Goal: Navigation & Orientation: Find specific page/section

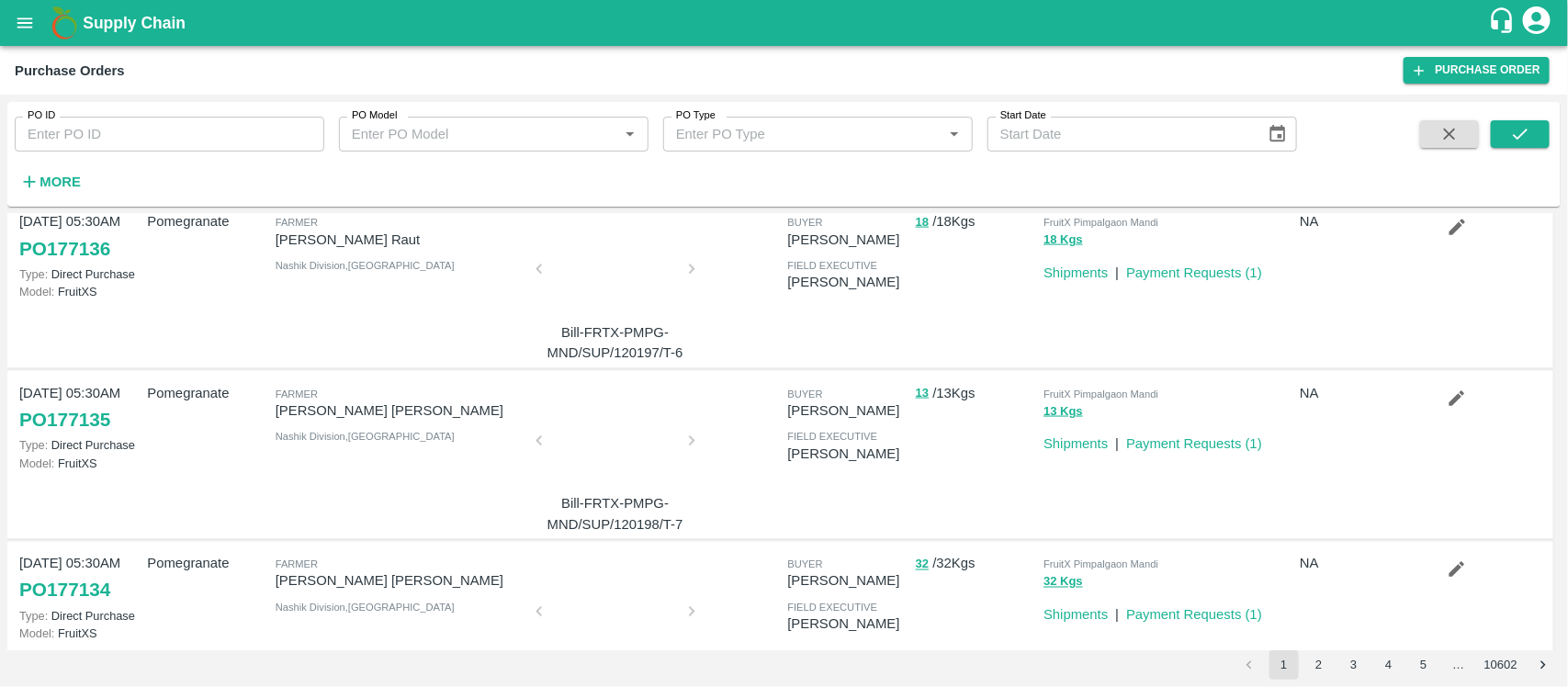
scroll to position [1301, 0]
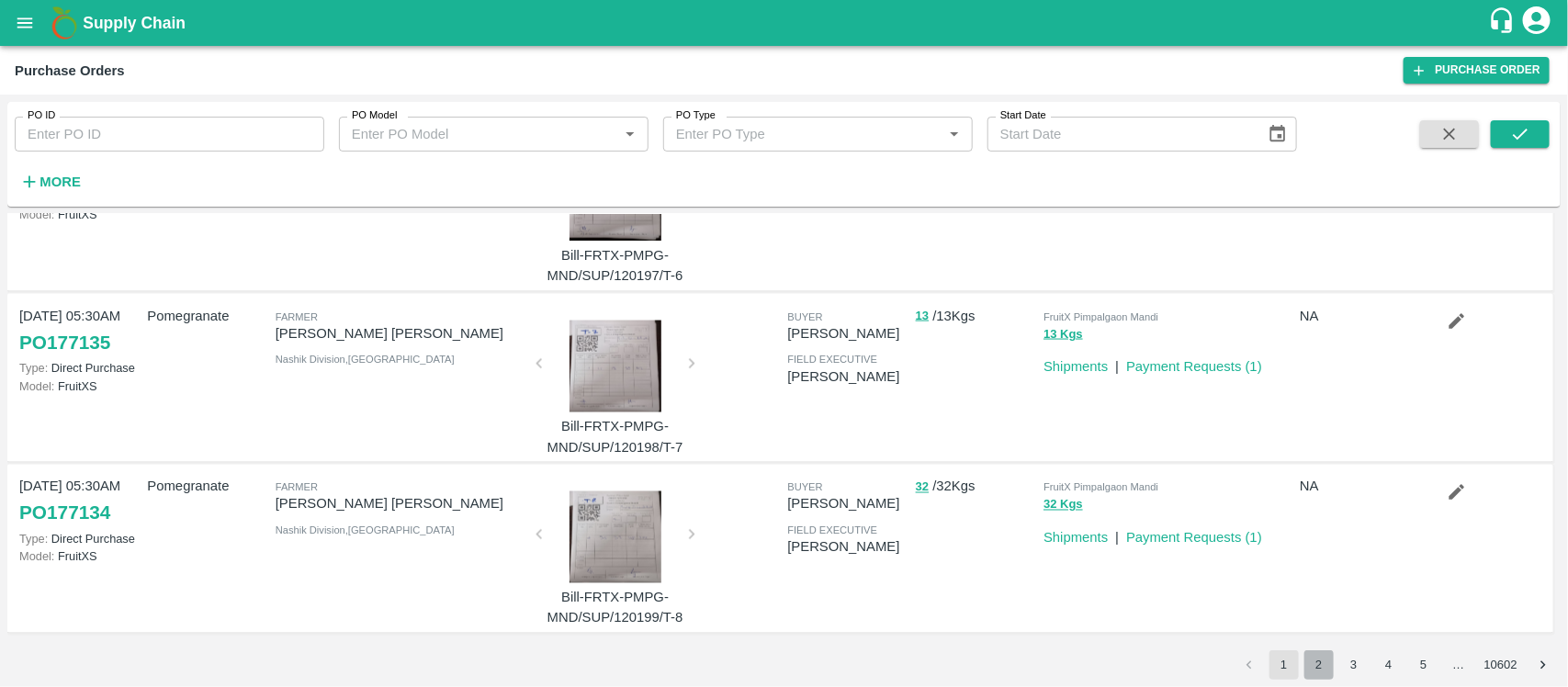
click at [1320, 662] on button "2" at bounding box center [1319, 665] width 29 height 29
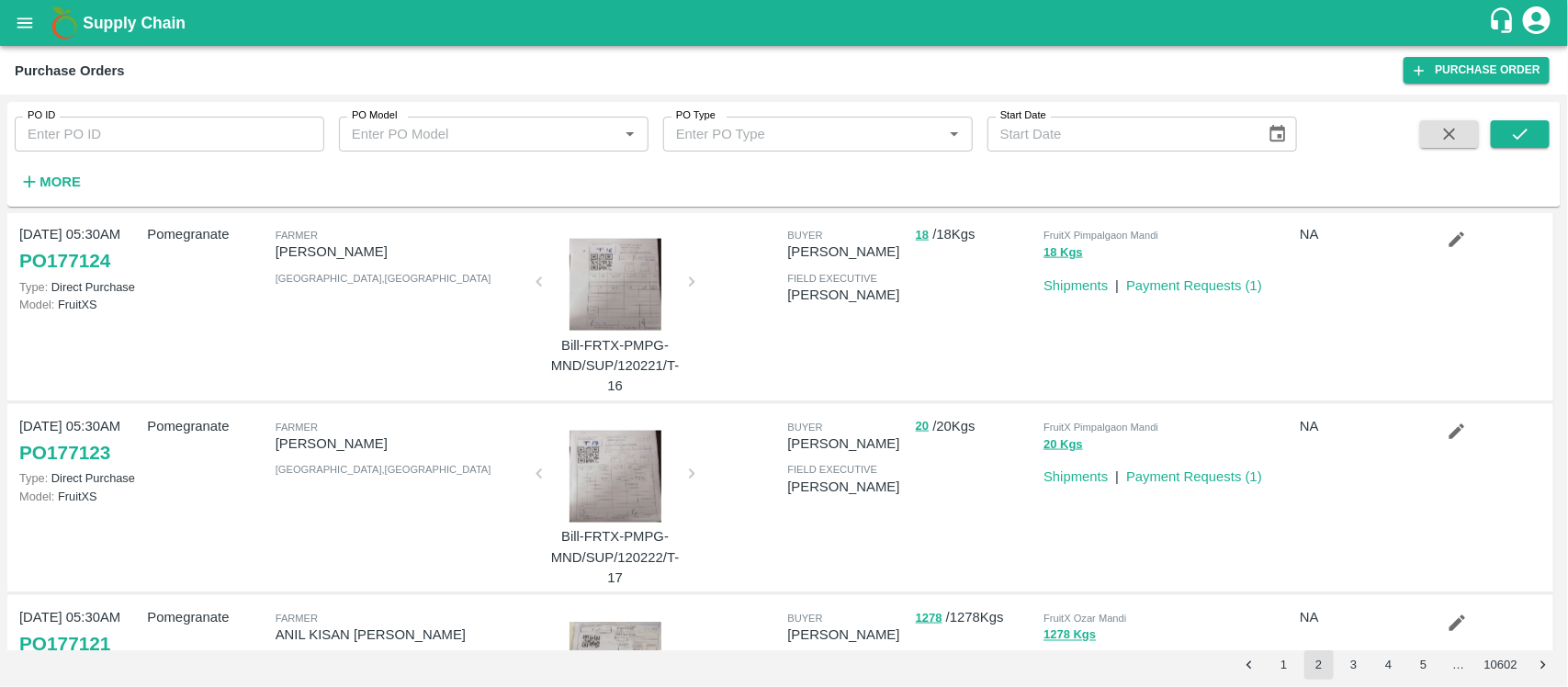
scroll to position [1159, 0]
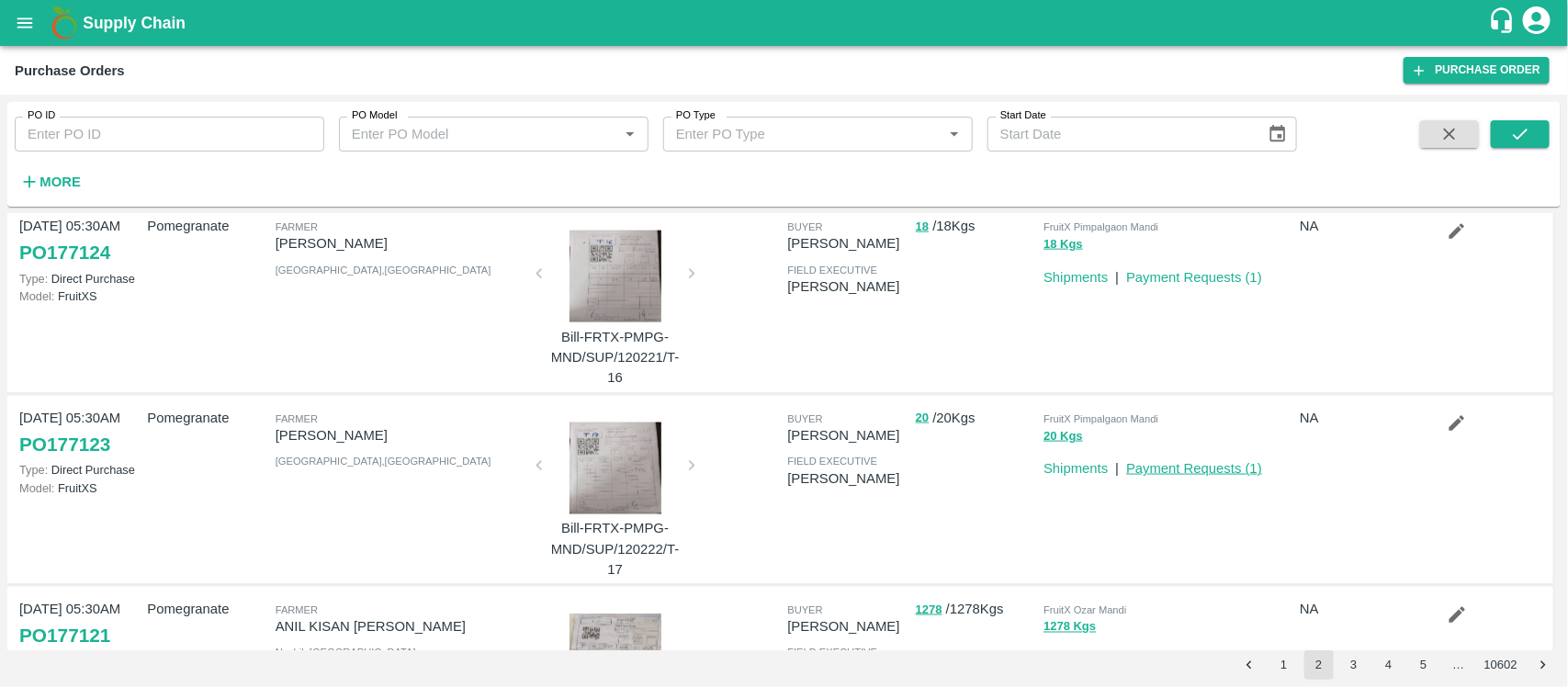
click at [1219, 465] on link "Payment Requests ( 1 )" at bounding box center [1194, 468] width 136 height 15
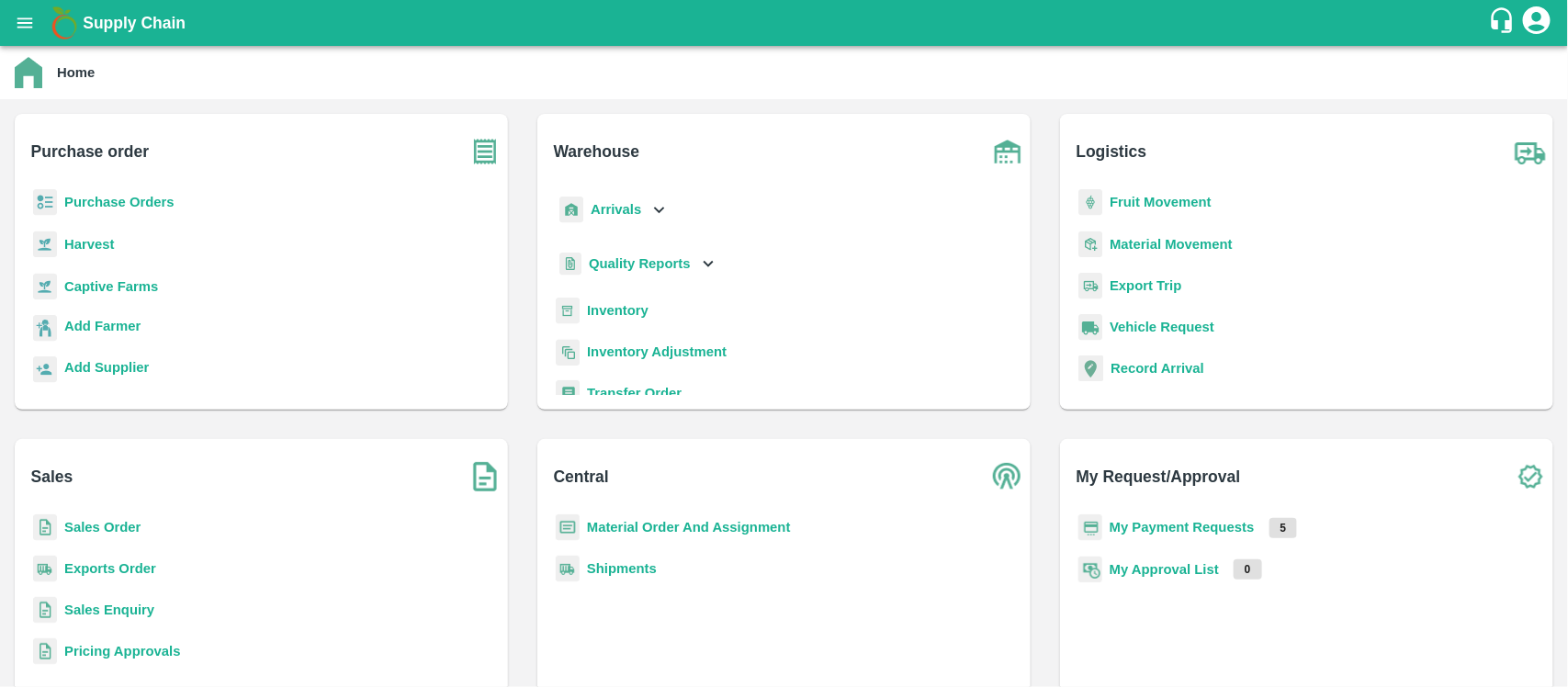
click at [168, 202] on b "Purchase Orders" at bounding box center [120, 202] width 111 height 15
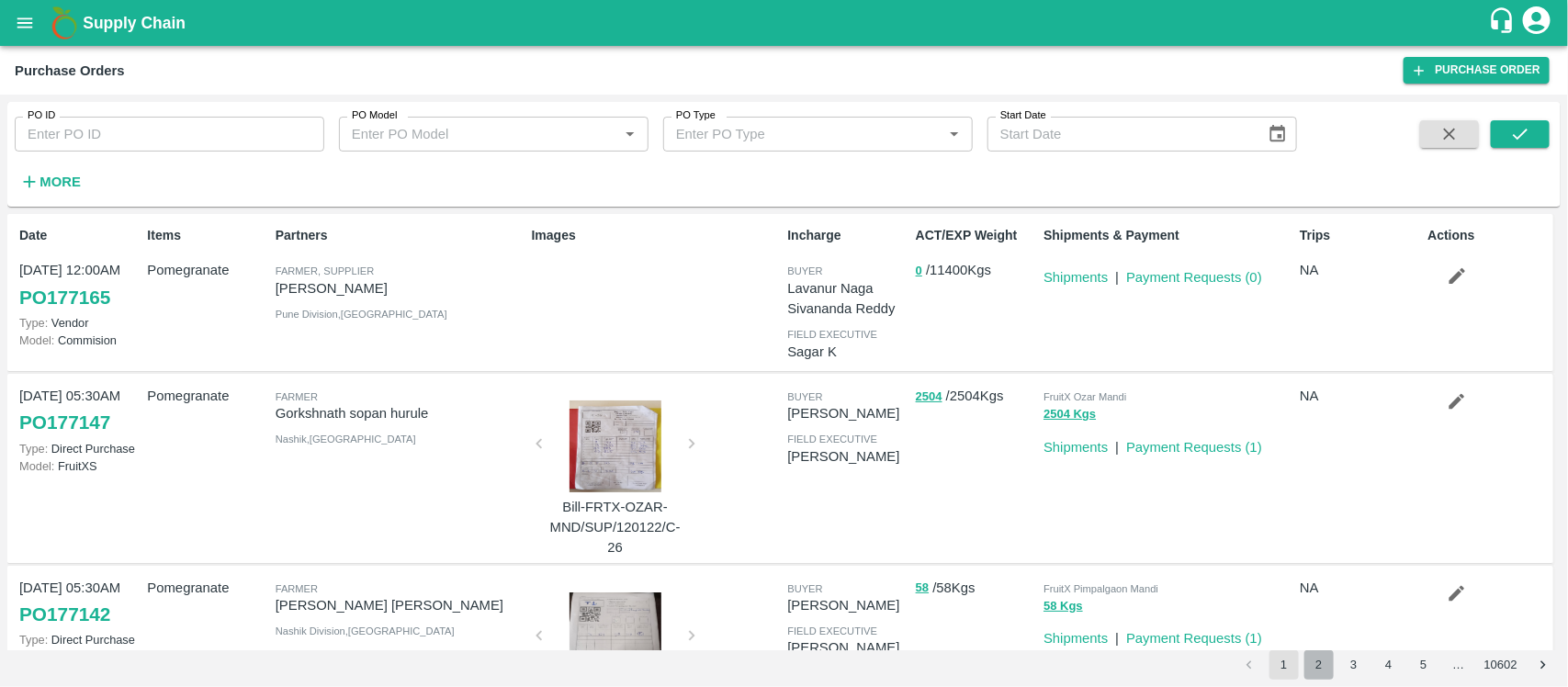
click at [1316, 668] on button "2" at bounding box center [1319, 665] width 29 height 29
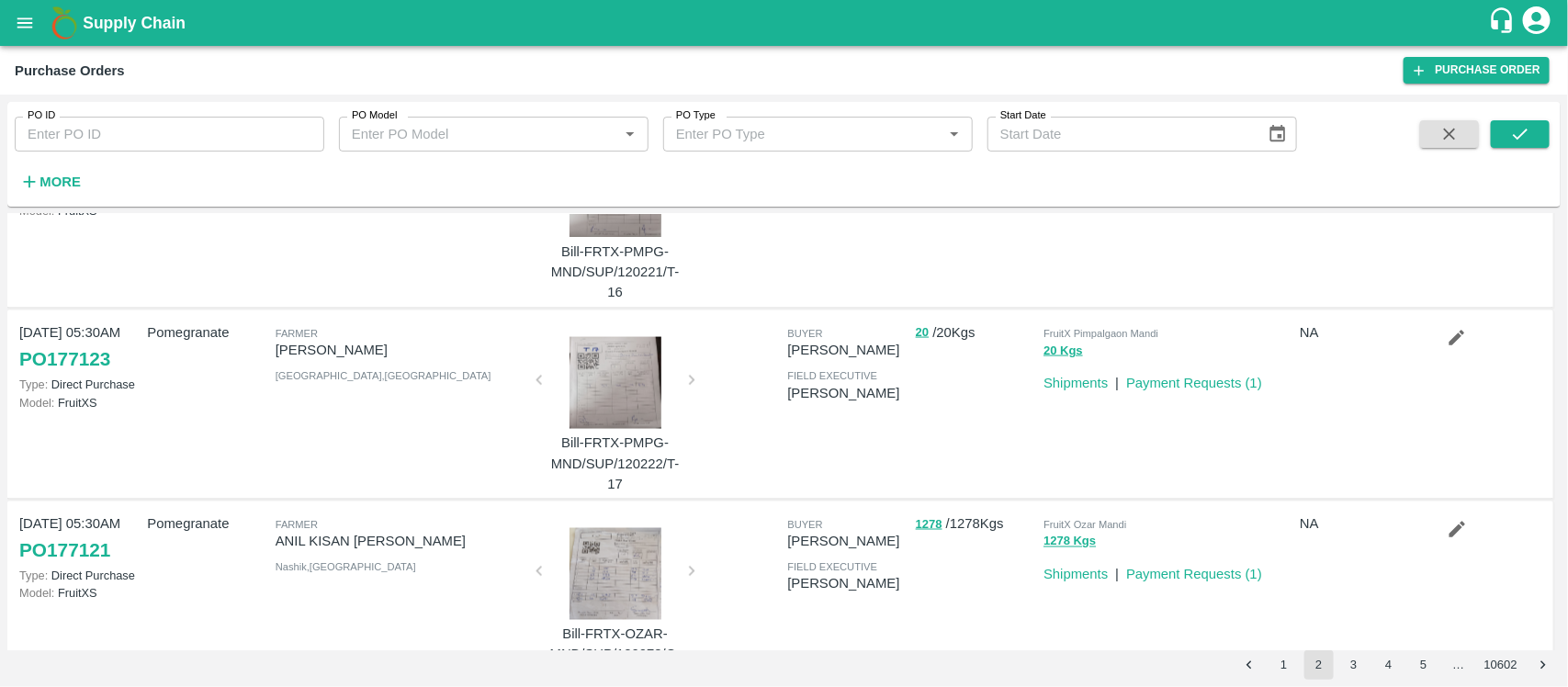
scroll to position [1243, 0]
click at [1170, 387] on link "Payment Requests ( 1 )" at bounding box center [1194, 385] width 136 height 15
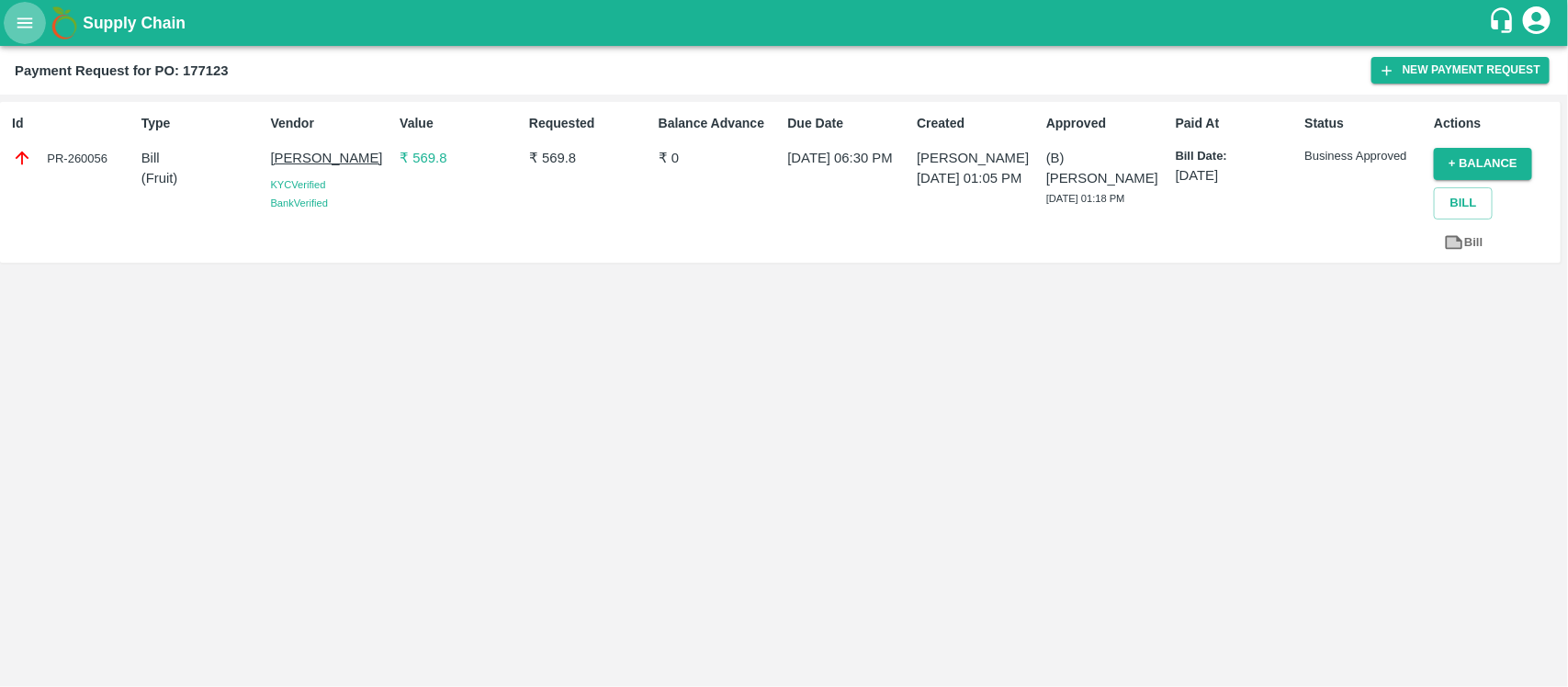
click at [23, 28] on icon "open drawer" at bounding box center [24, 23] width 21 height 21
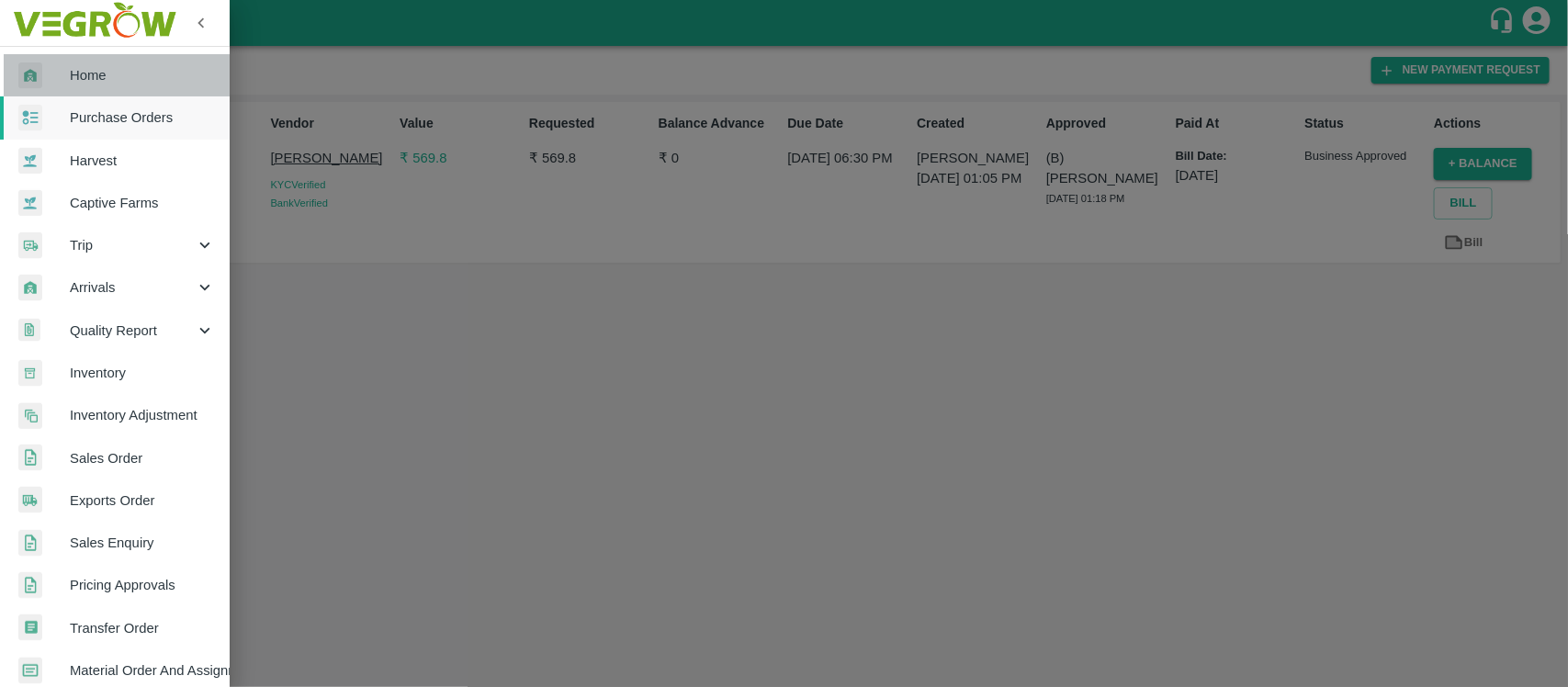
click at [122, 74] on span "Home" at bounding box center [142, 75] width 145 height 21
